Goal: Use online tool/utility: Utilize a website feature to perform a specific function

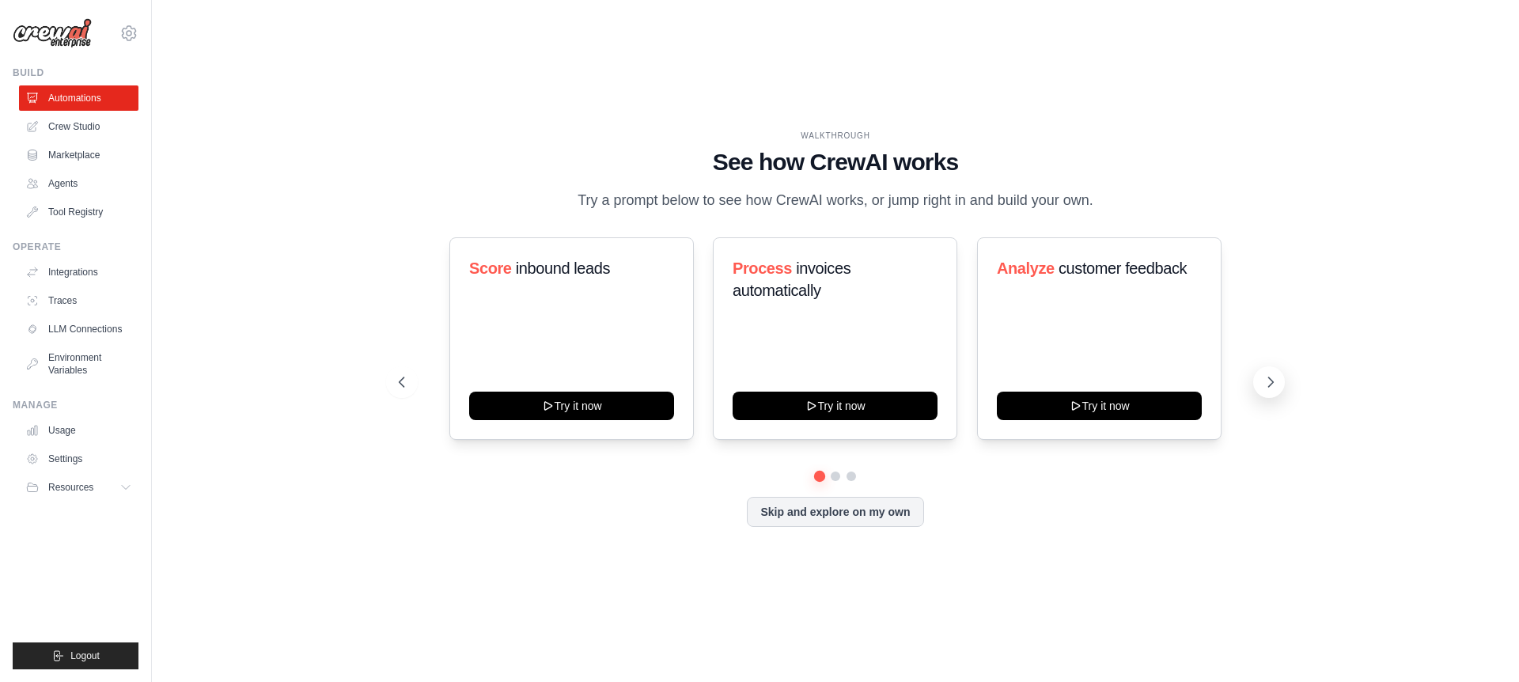
click at [1275, 381] on icon at bounding box center [1271, 382] width 16 height 16
click at [397, 388] on icon at bounding box center [401, 382] width 16 height 16
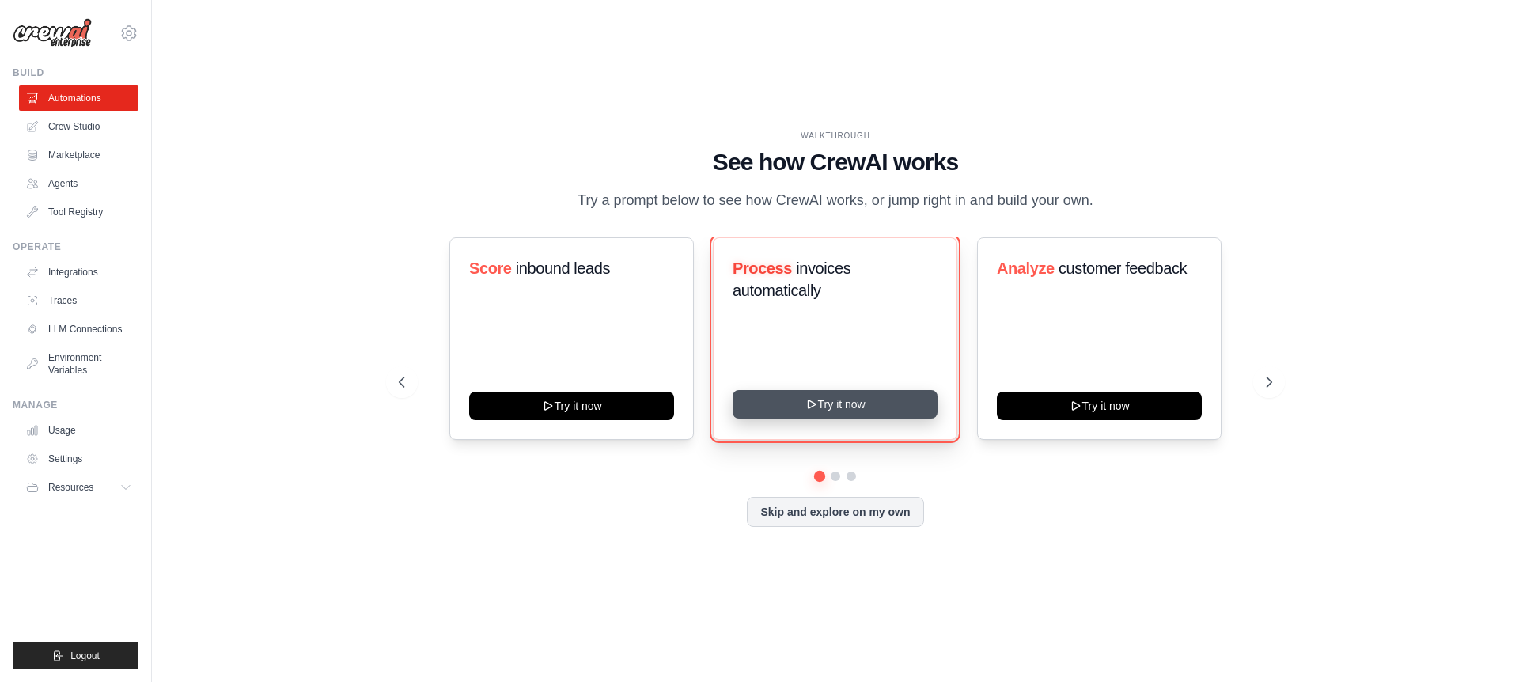
click at [802, 406] on button "Try it now" at bounding box center [835, 404] width 205 height 28
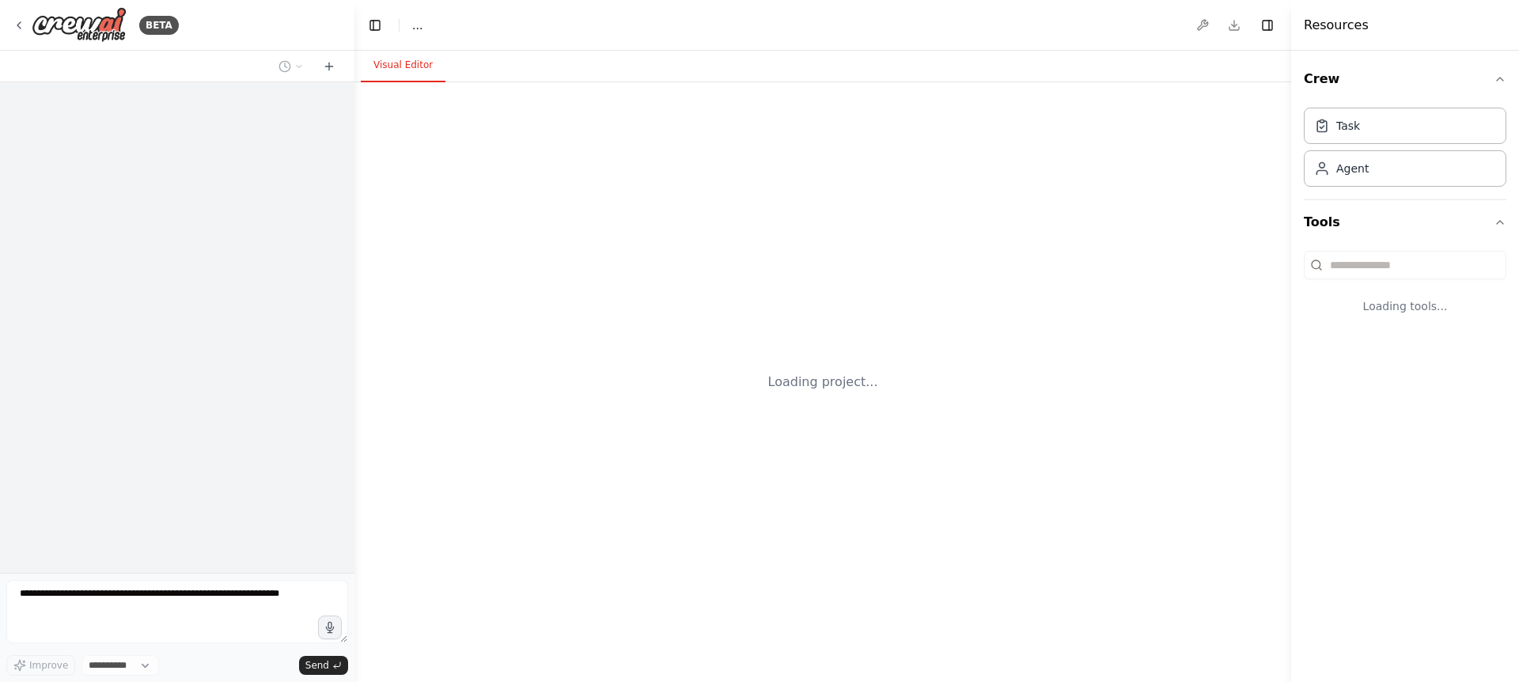
select select "****"
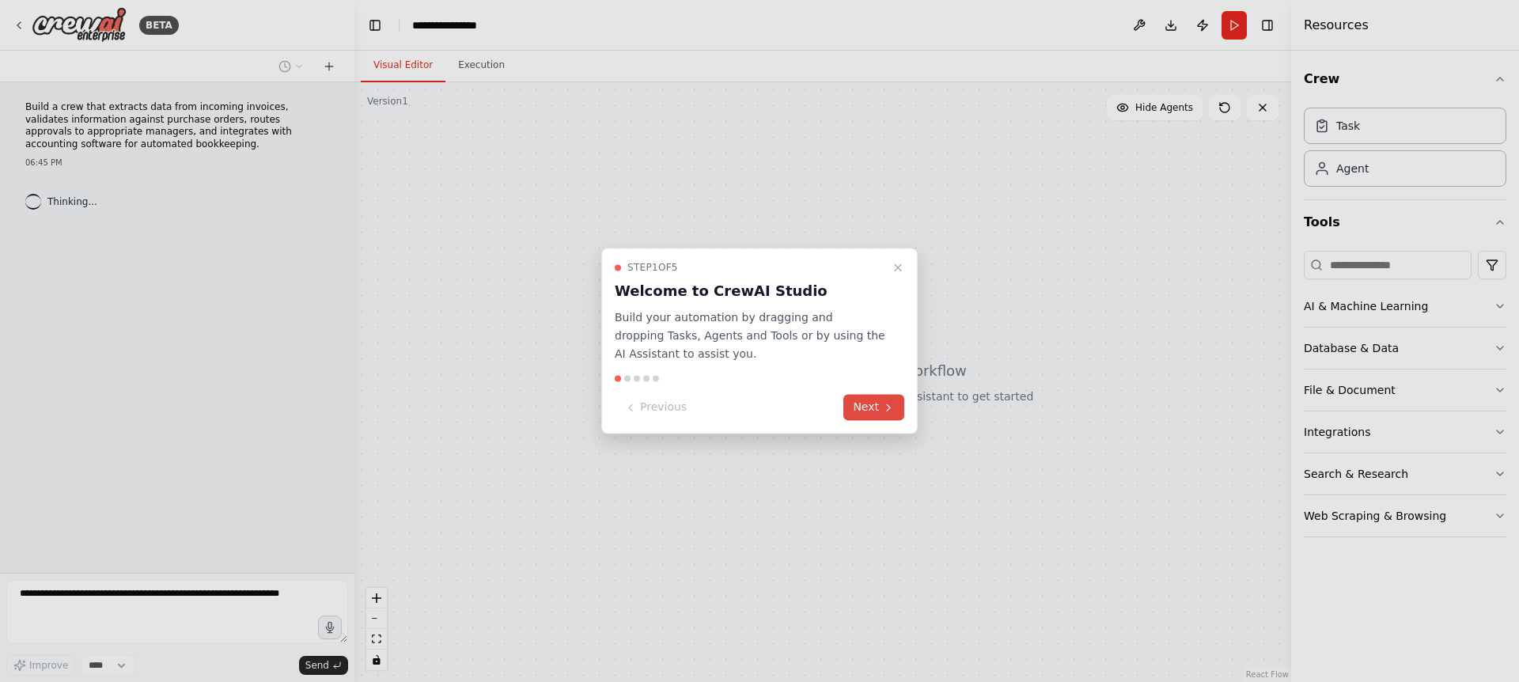
click at [858, 413] on button "Next" at bounding box center [874, 408] width 61 height 26
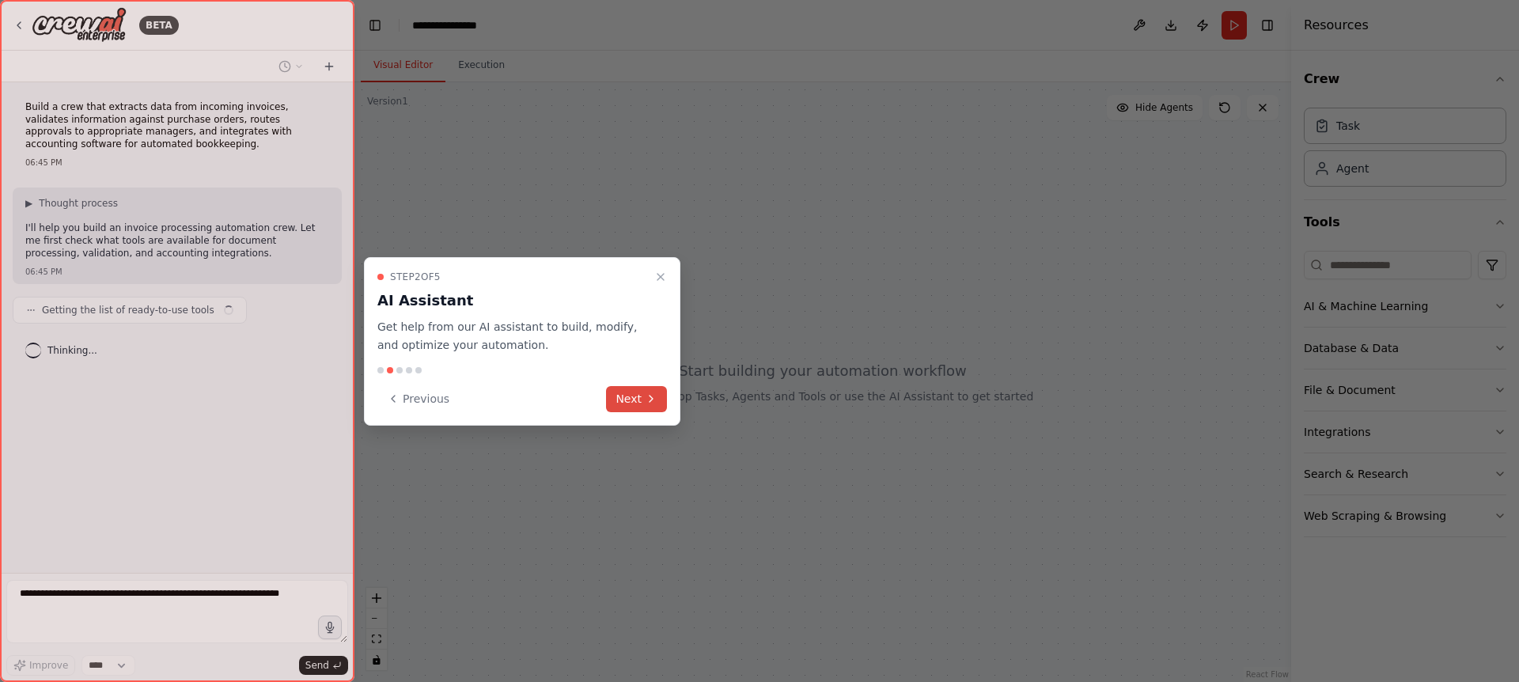
click at [639, 395] on button "Next" at bounding box center [636, 399] width 61 height 26
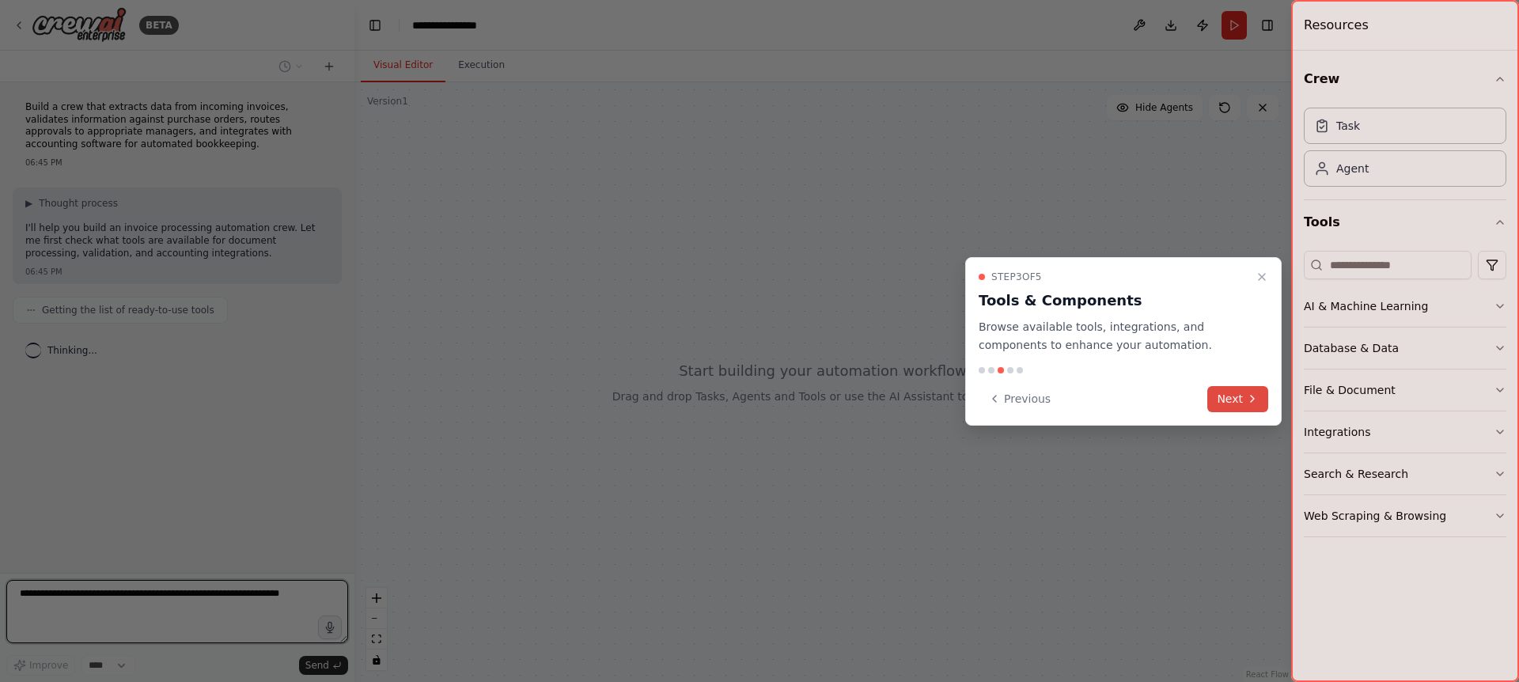
click at [1264, 398] on button "Next" at bounding box center [1238, 399] width 61 height 26
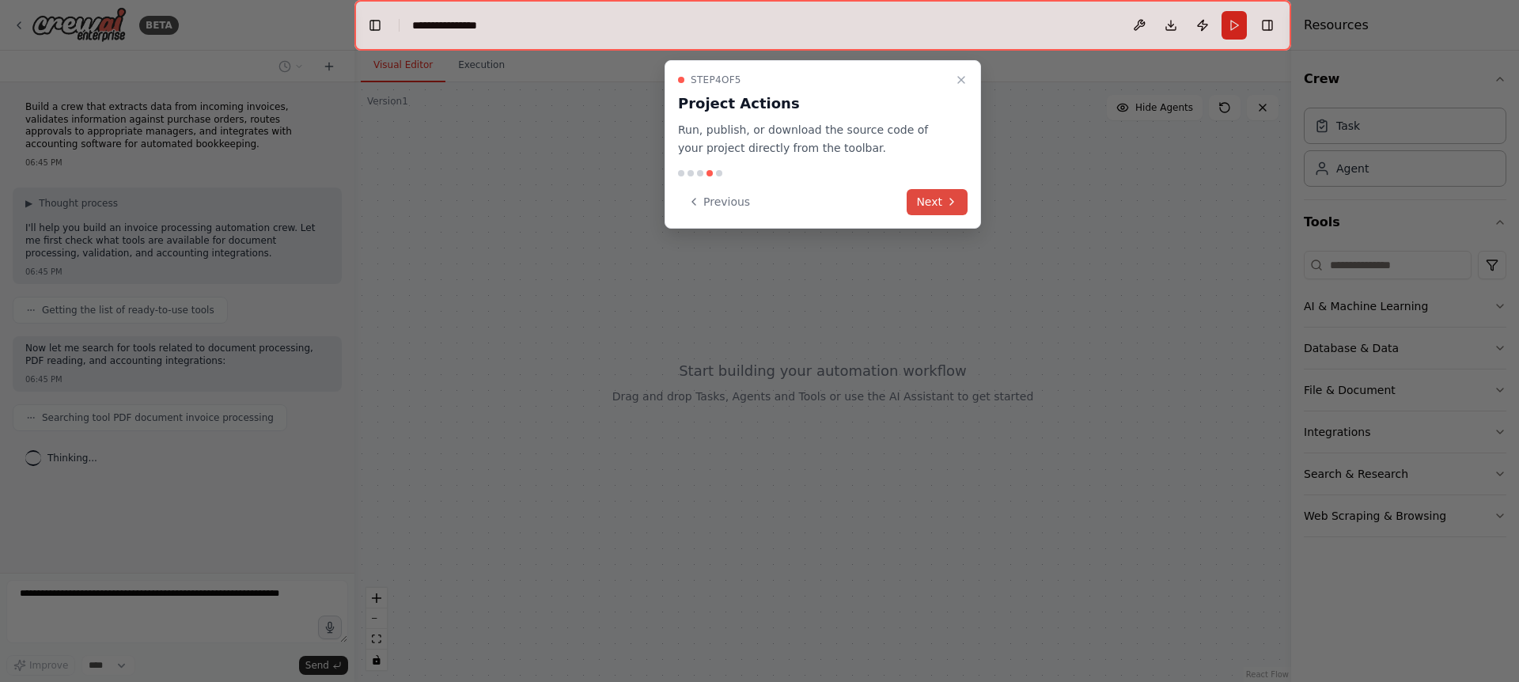
click at [944, 206] on button "Next" at bounding box center [937, 202] width 61 height 26
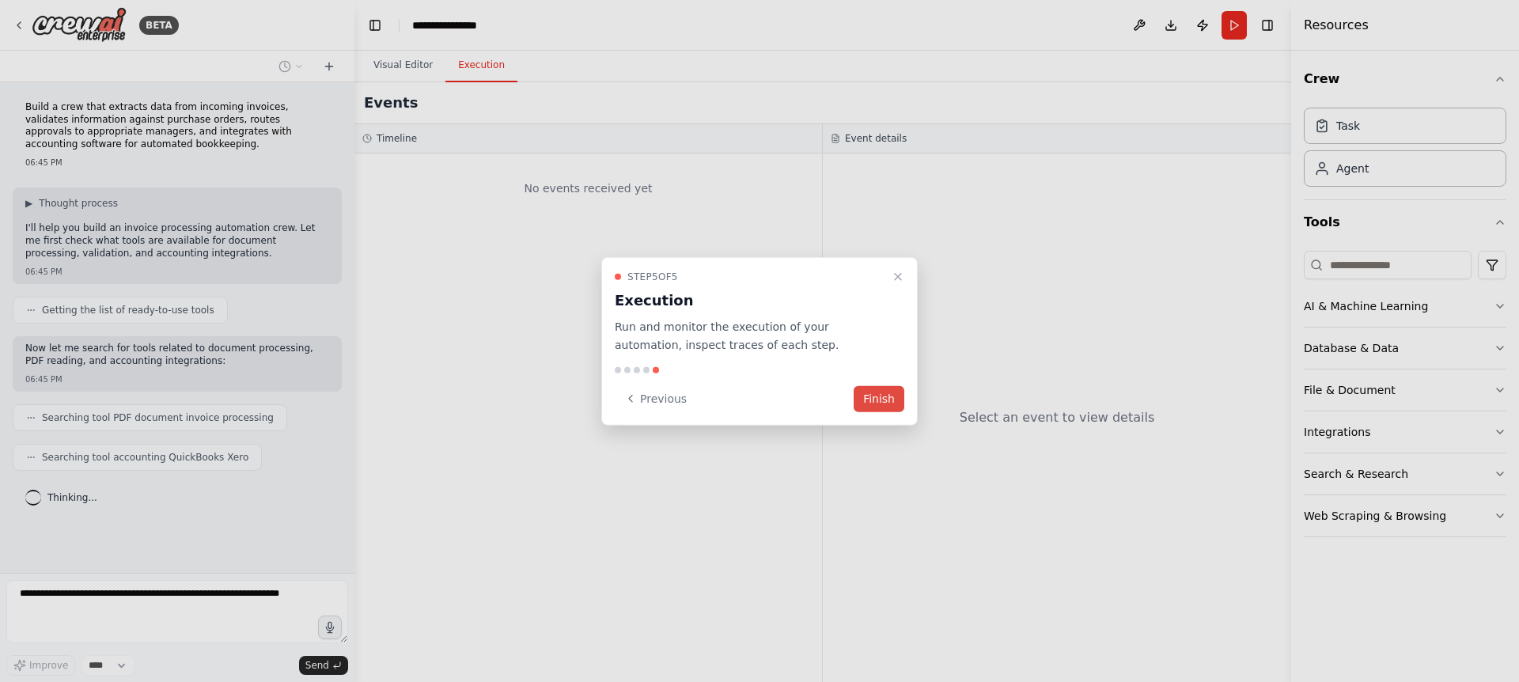
click at [874, 399] on button "Finish" at bounding box center [879, 398] width 51 height 26
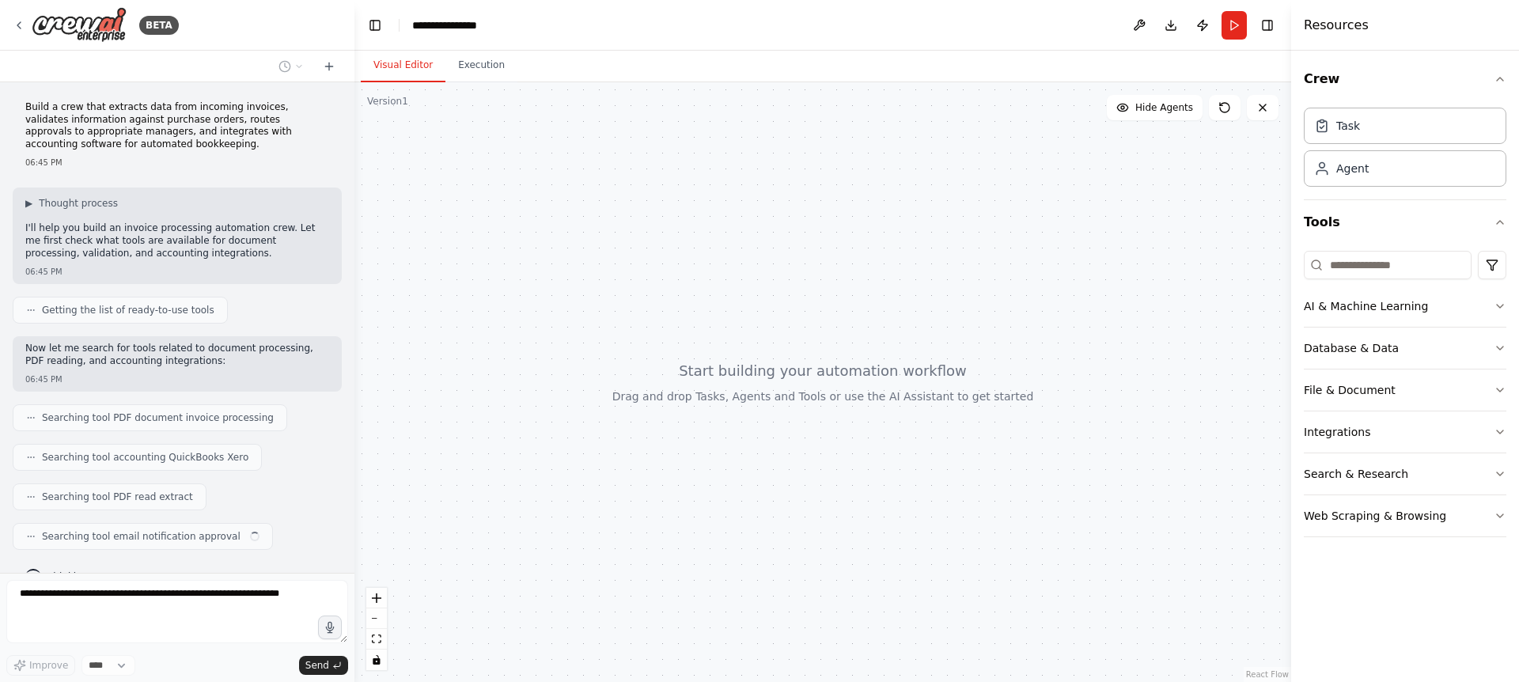
scroll to position [30, 0]
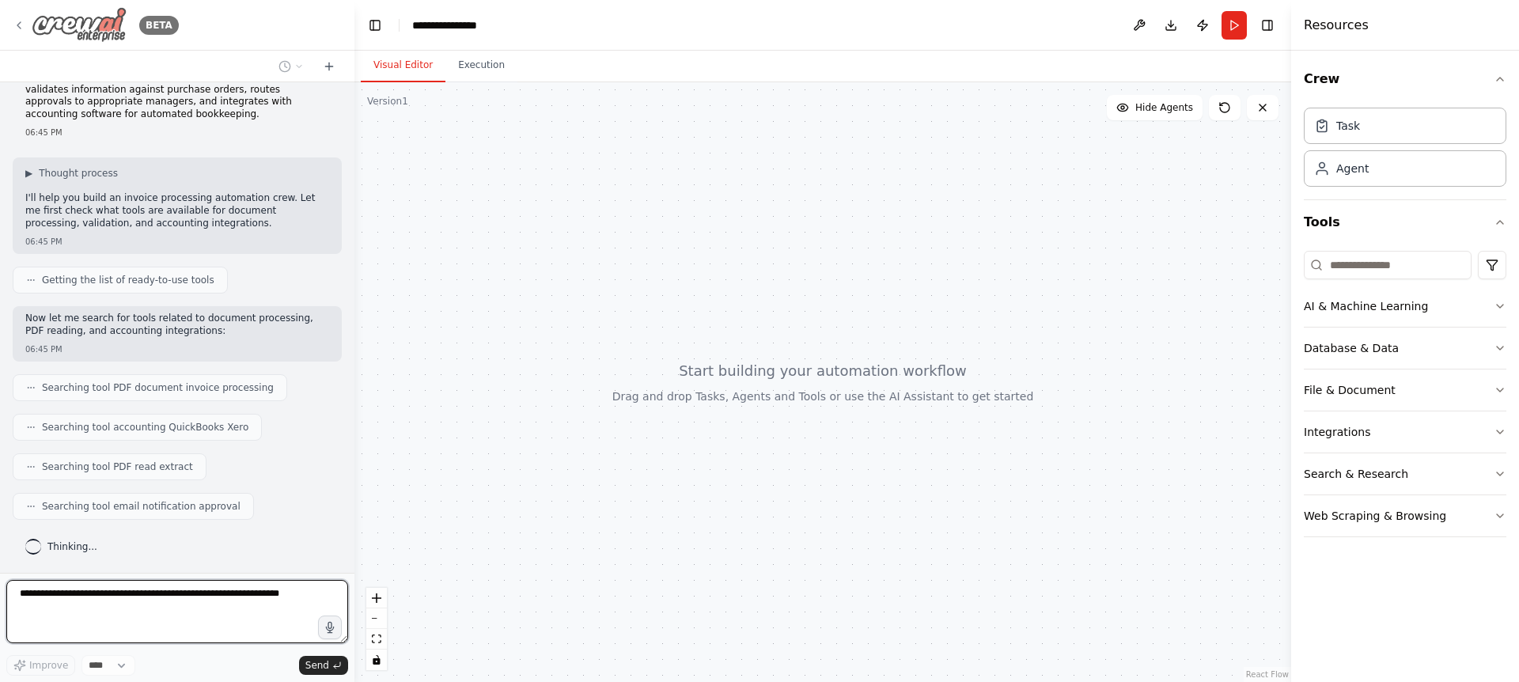
click at [24, 31] on icon at bounding box center [19, 25] width 13 height 13
